Goal: Information Seeking & Learning: Learn about a topic

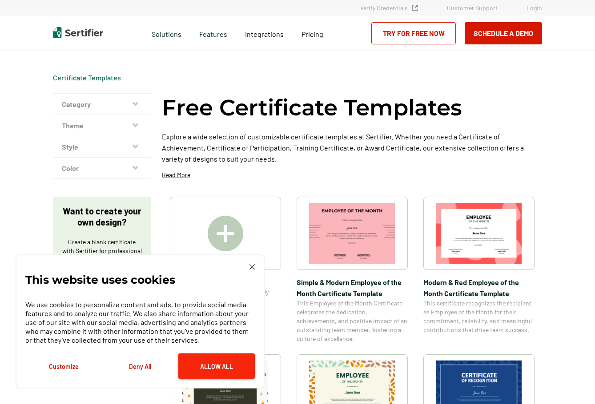
click at [229, 369] on button "Allow All" at bounding box center [216, 366] width 76 height 25
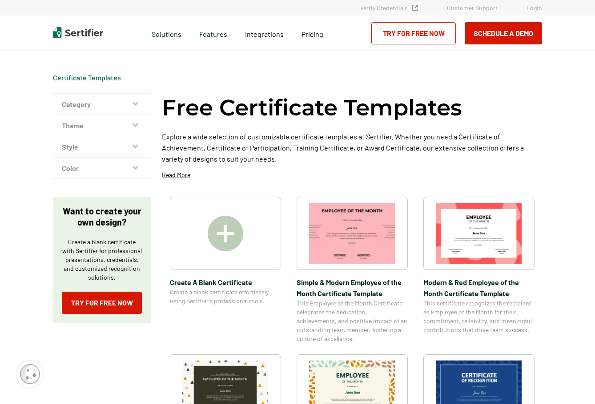
click at [133, 107] on button "Category" at bounding box center [102, 104] width 98 height 21
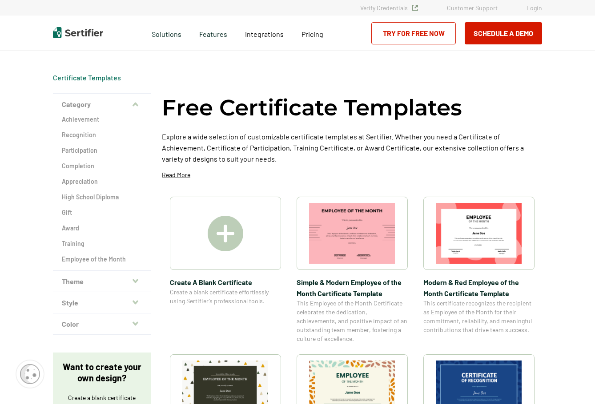
click at [136, 281] on icon "button" at bounding box center [135, 281] width 6 height 4
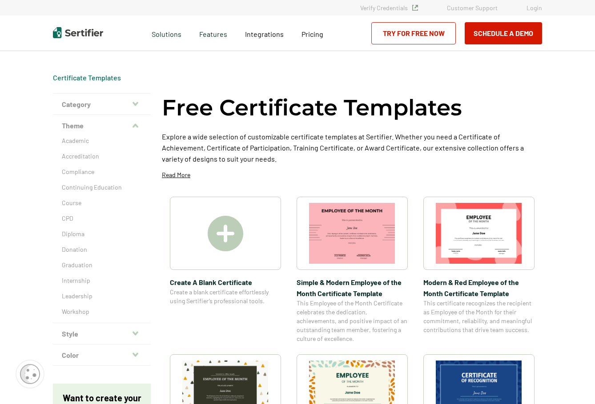
click at [135, 332] on icon "button" at bounding box center [135, 333] width 6 height 4
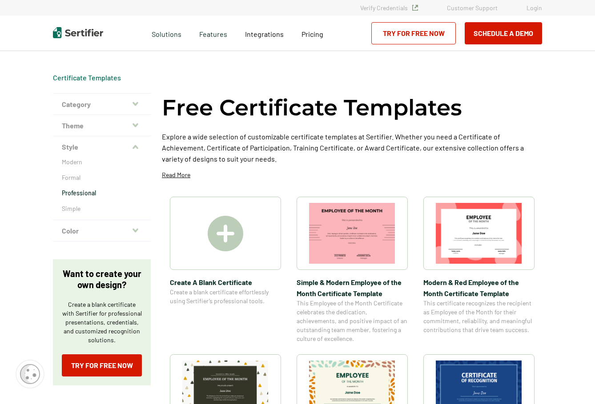
click at [87, 196] on p "Professional" at bounding box center [102, 193] width 80 height 9
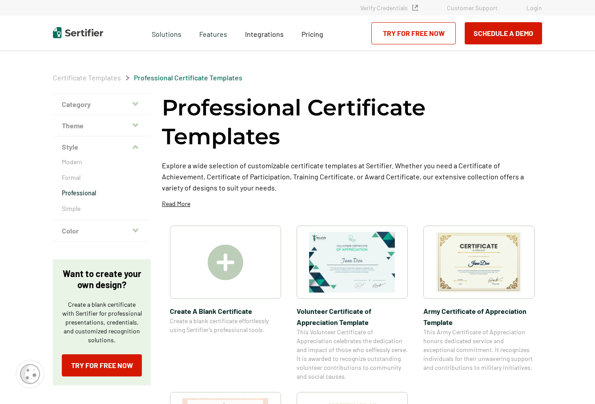
click at [223, 258] on img at bounding box center [226, 263] width 36 height 36
